Goal: Task Accomplishment & Management: Manage account settings

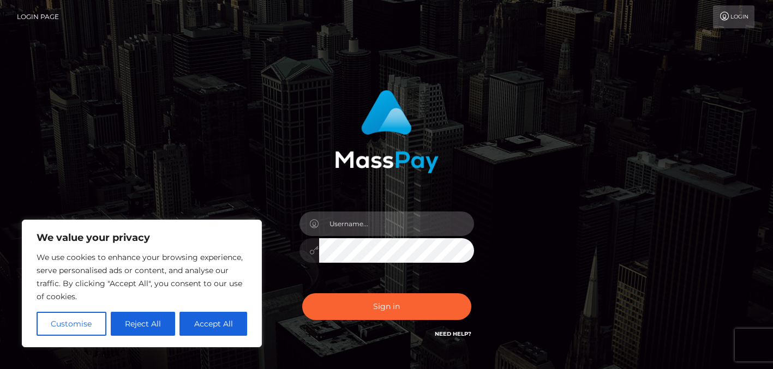
click at [370, 232] on input "text" at bounding box center [396, 224] width 155 height 25
type input "jeff@tcgpayments.com"
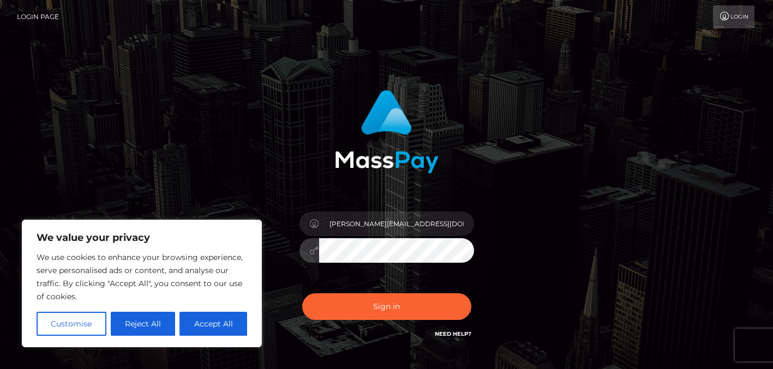
click at [302, 294] on button "Sign in" at bounding box center [386, 307] width 169 height 27
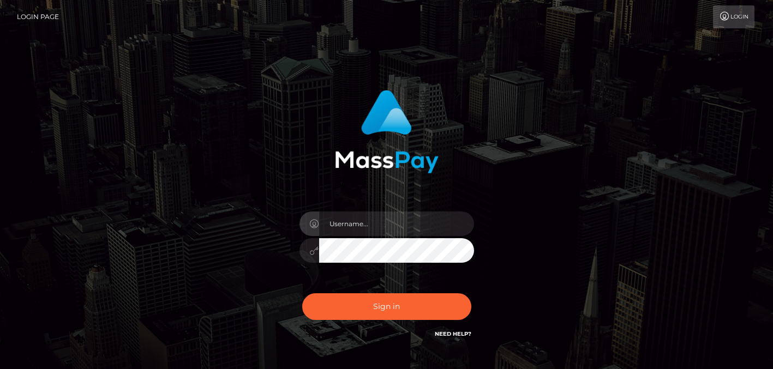
click at [402, 232] on input "text" at bounding box center [396, 224] width 155 height 25
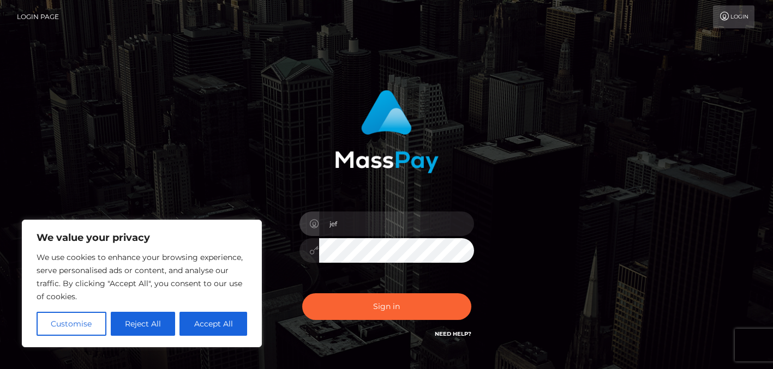
type input "jeff@tcgpayments.com"
click at [302, 294] on button "Sign in" at bounding box center [386, 307] width 169 height 27
